Goal: Task Accomplishment & Management: Use online tool/utility

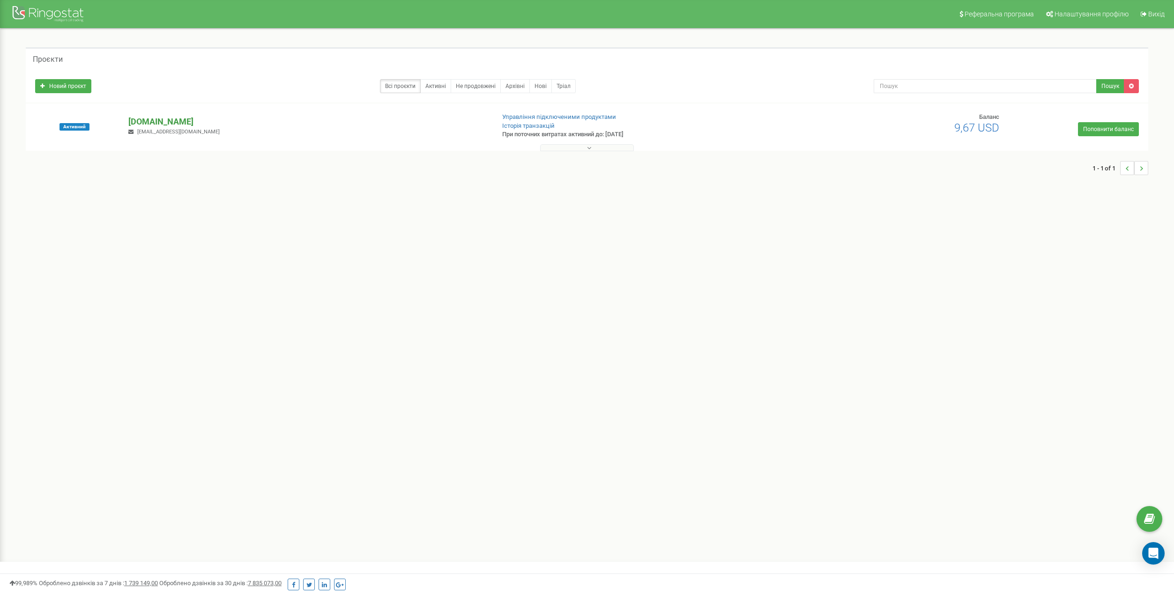
click at [161, 121] on p "[DOMAIN_NAME]" at bounding box center [307, 122] width 358 height 12
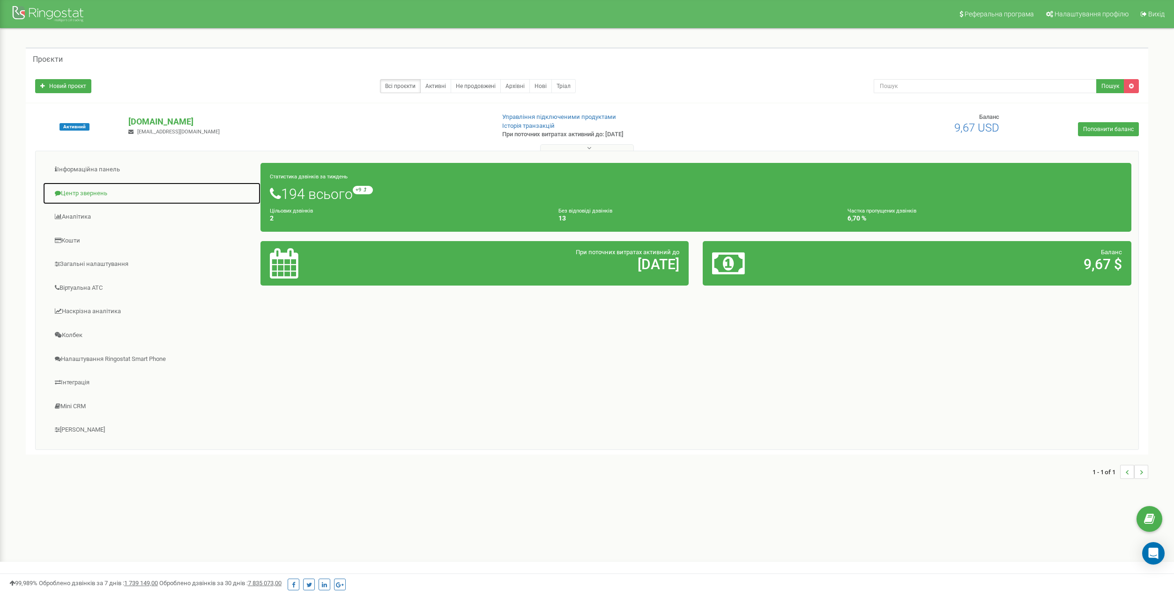
click at [95, 192] on link "Центр звернень" at bounding box center [152, 193] width 218 height 23
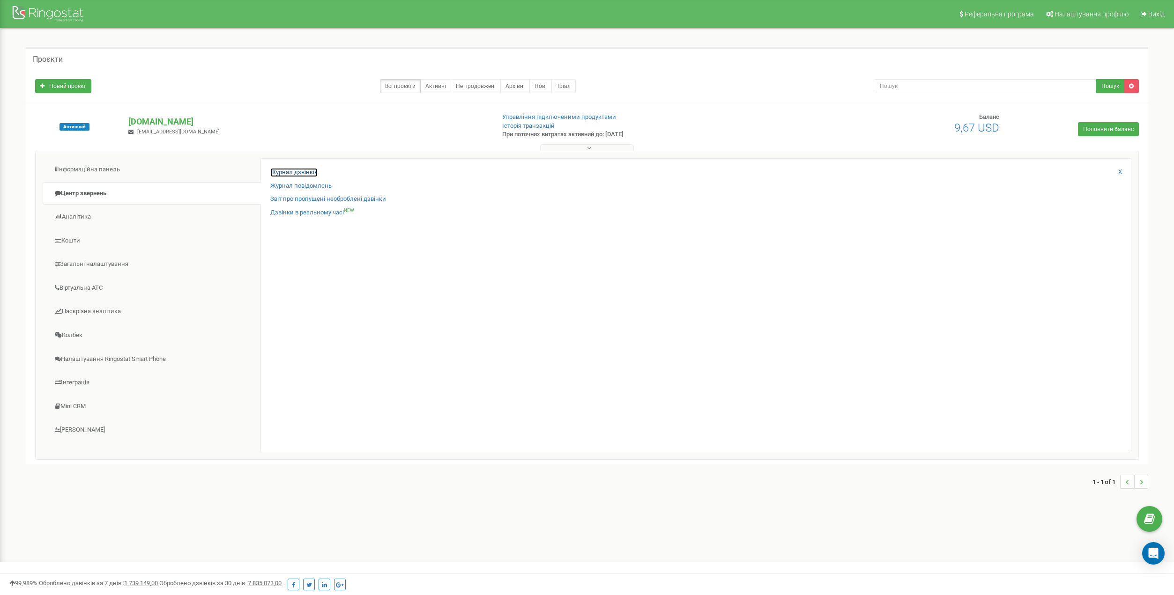
click at [276, 174] on link "Журнал дзвінків" at bounding box center [293, 172] width 47 height 9
